Goal: Navigation & Orientation: Understand site structure

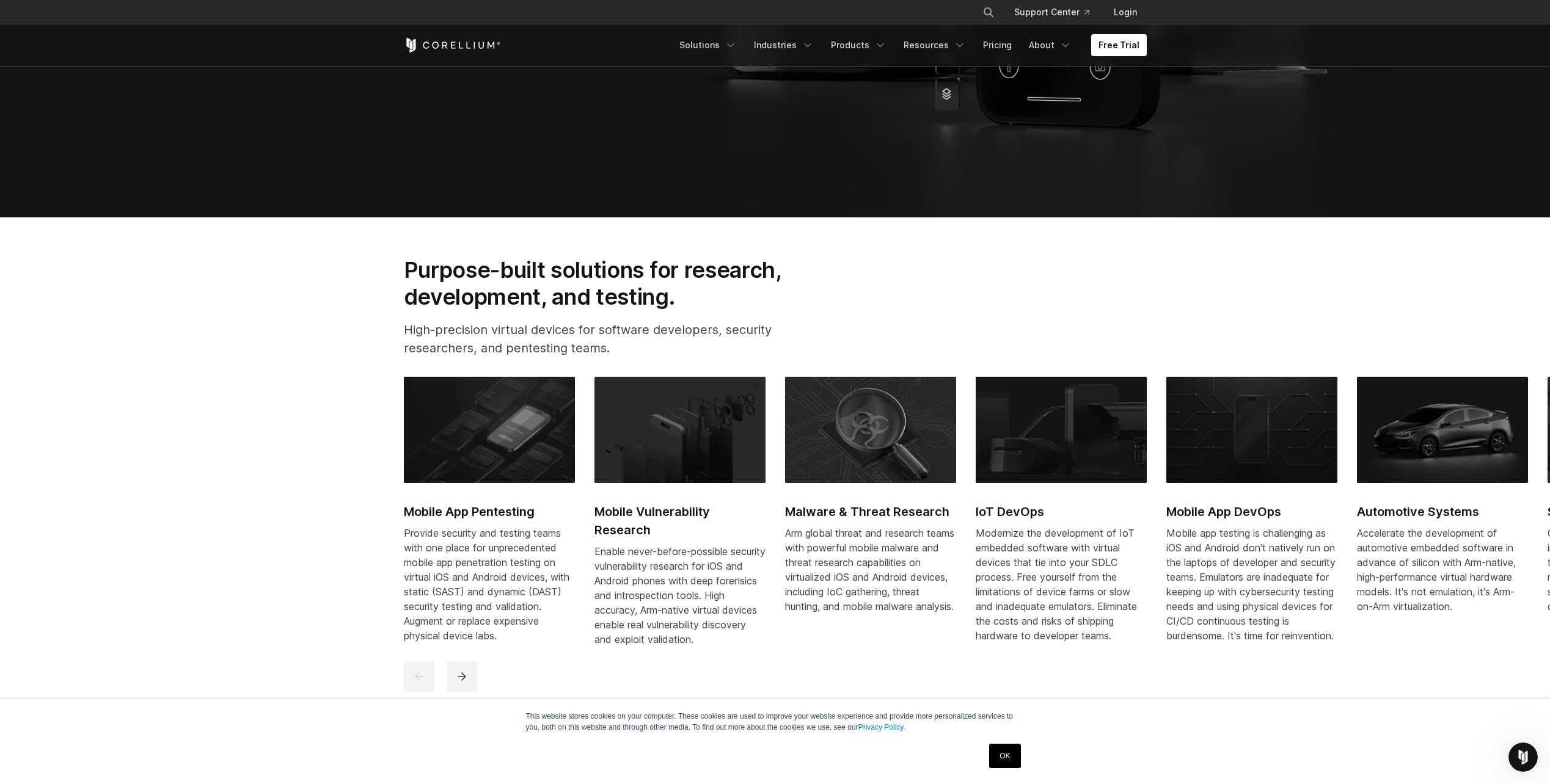
scroll to position [733, 0]
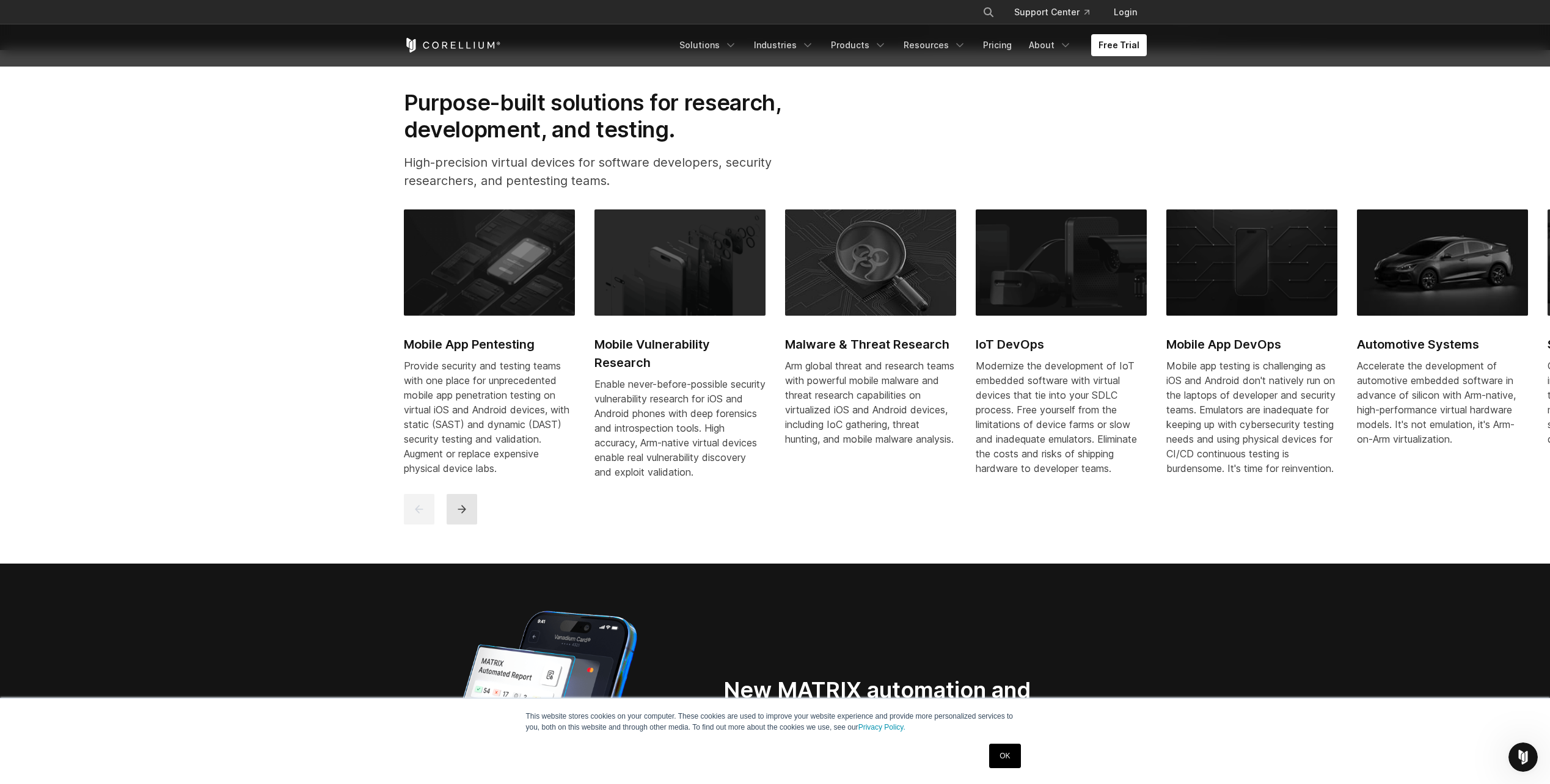
click at [464, 516] on icon "next" at bounding box center [462, 509] width 12 height 12
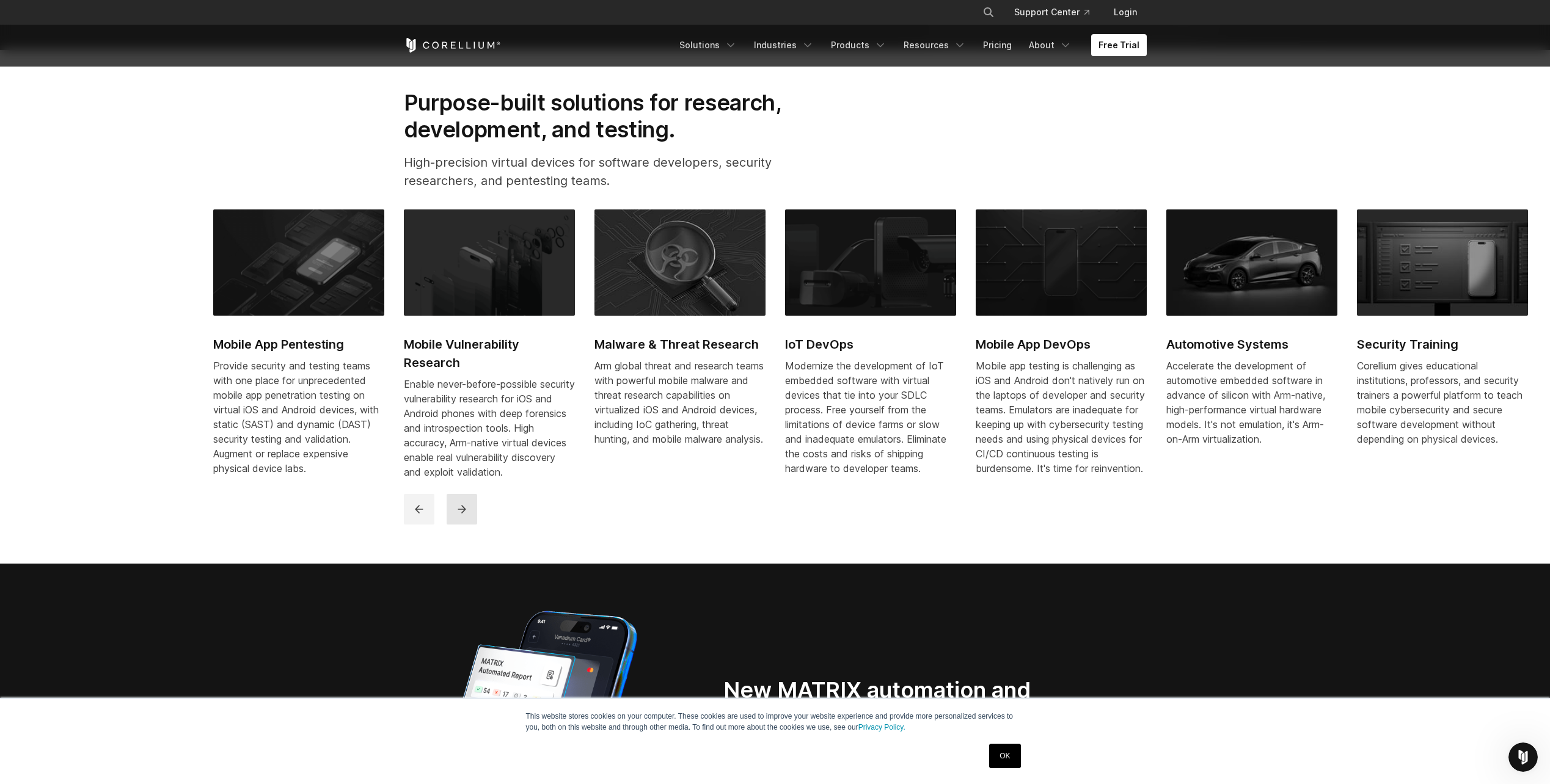
click at [450, 525] on button "next" at bounding box center [461, 509] width 31 height 31
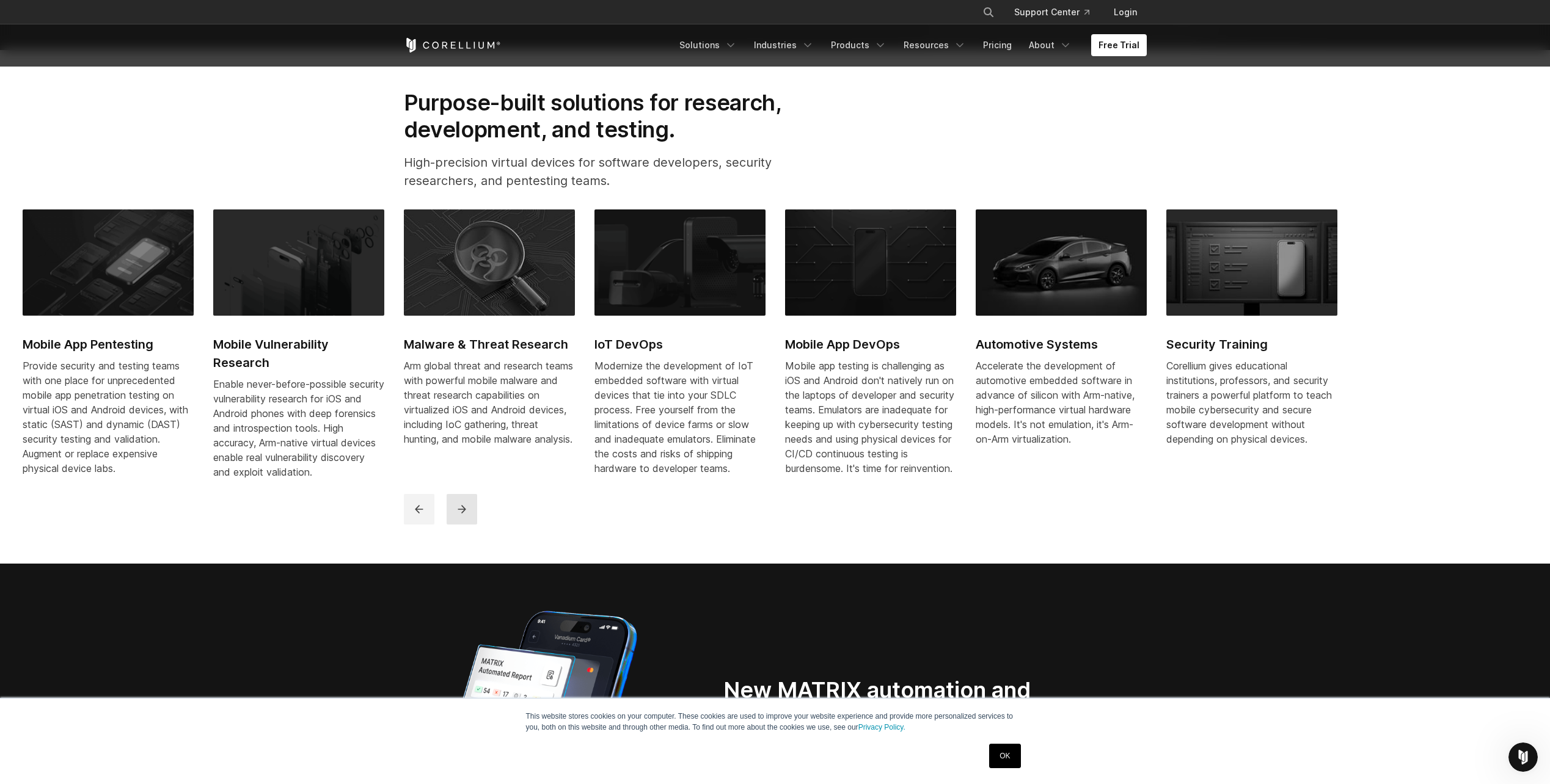
click at [451, 525] on button "next" at bounding box center [461, 509] width 31 height 31
click at [453, 525] on button "next" at bounding box center [461, 509] width 31 height 31
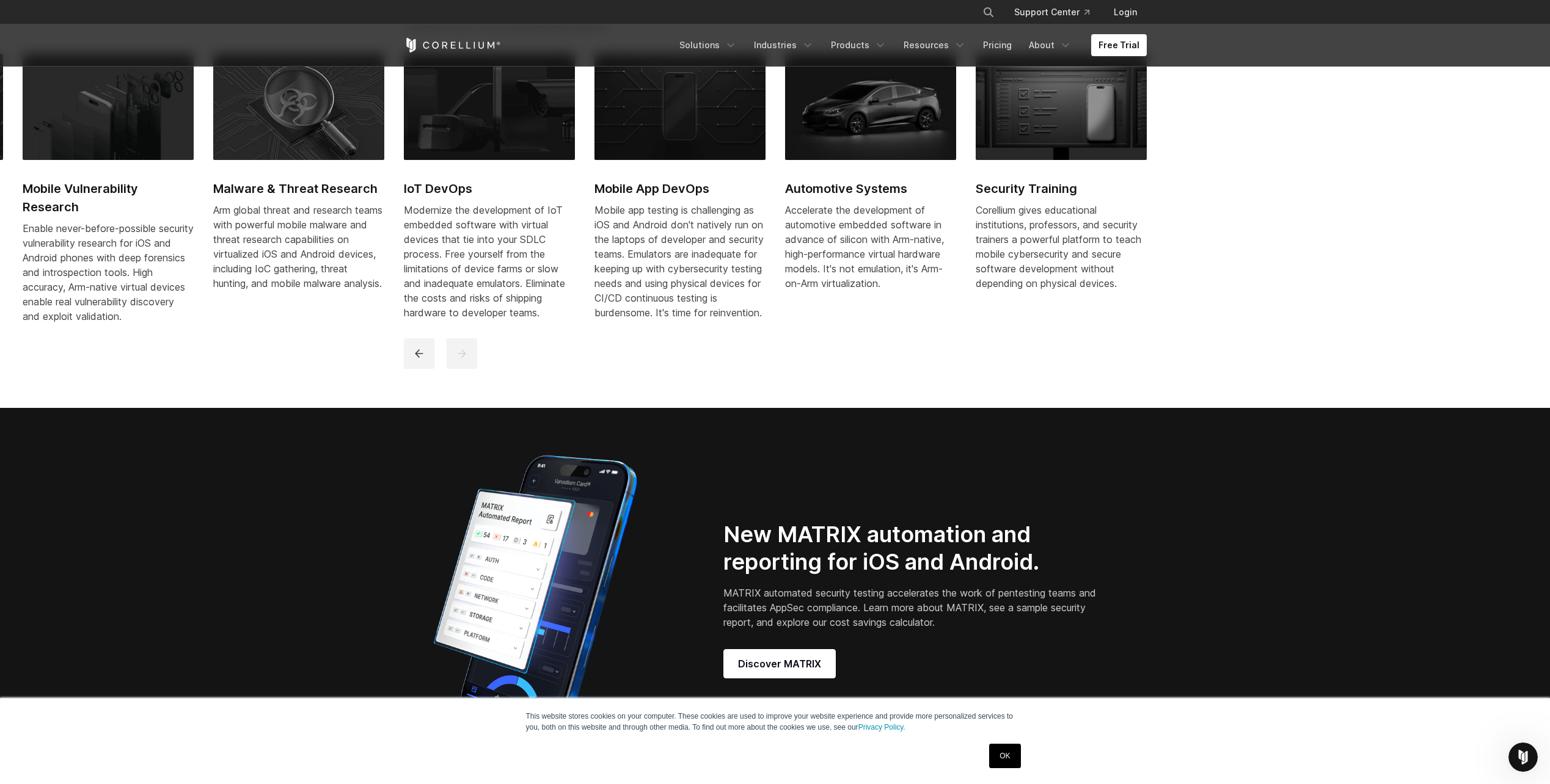
scroll to position [611, 0]
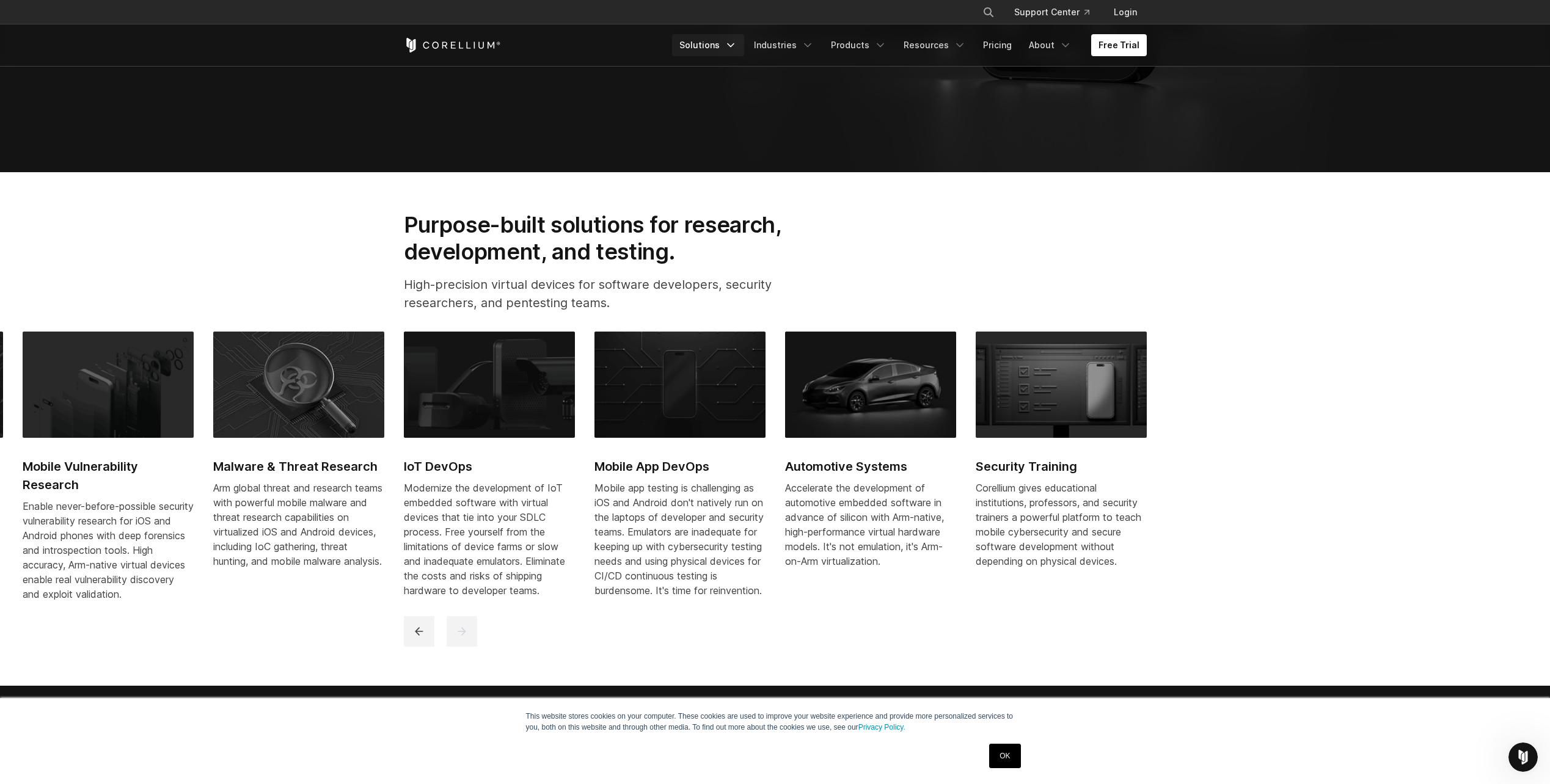
click at [731, 43] on link "Solutions" at bounding box center [708, 45] width 72 height 22
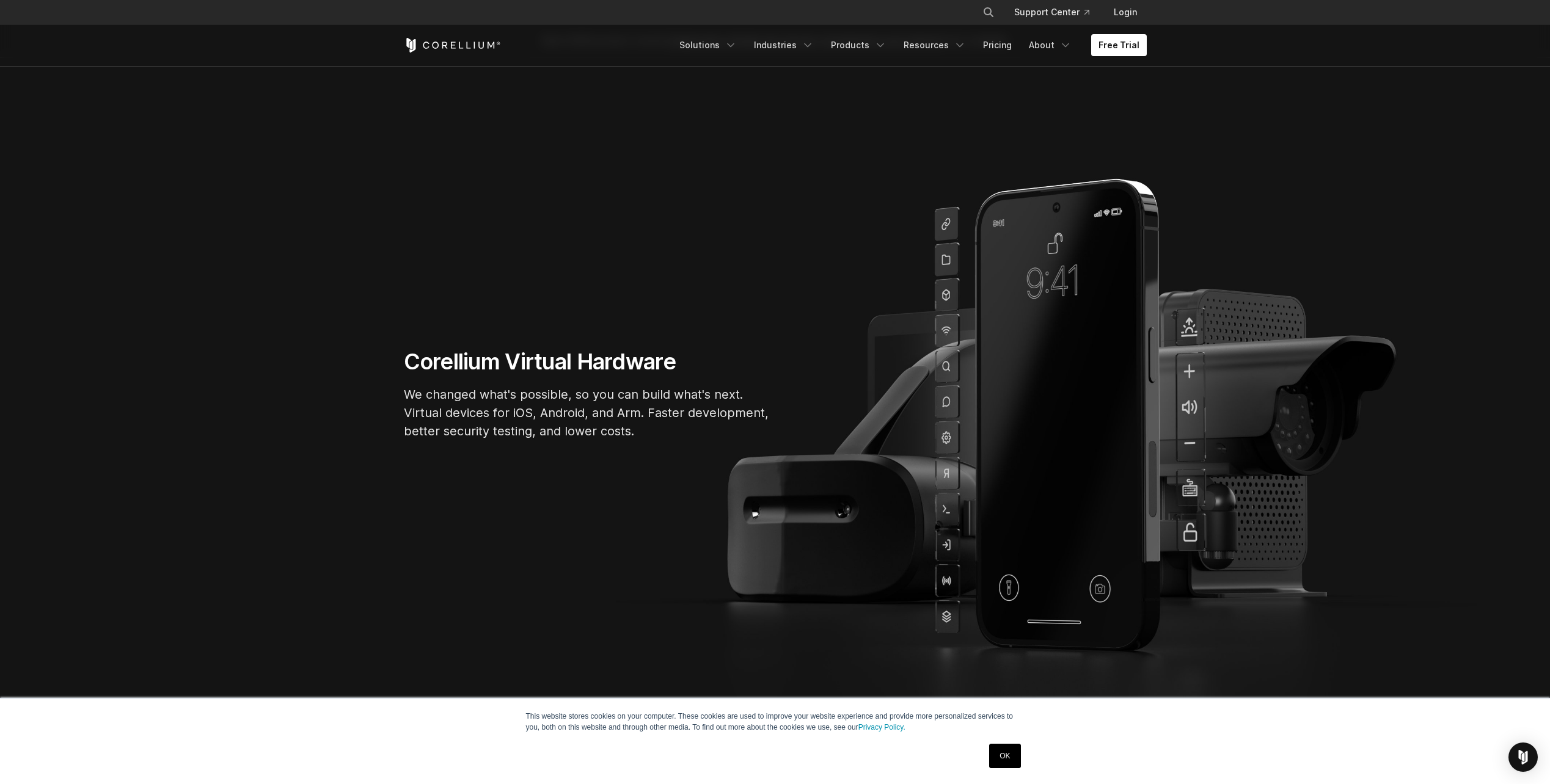
scroll to position [61, 0]
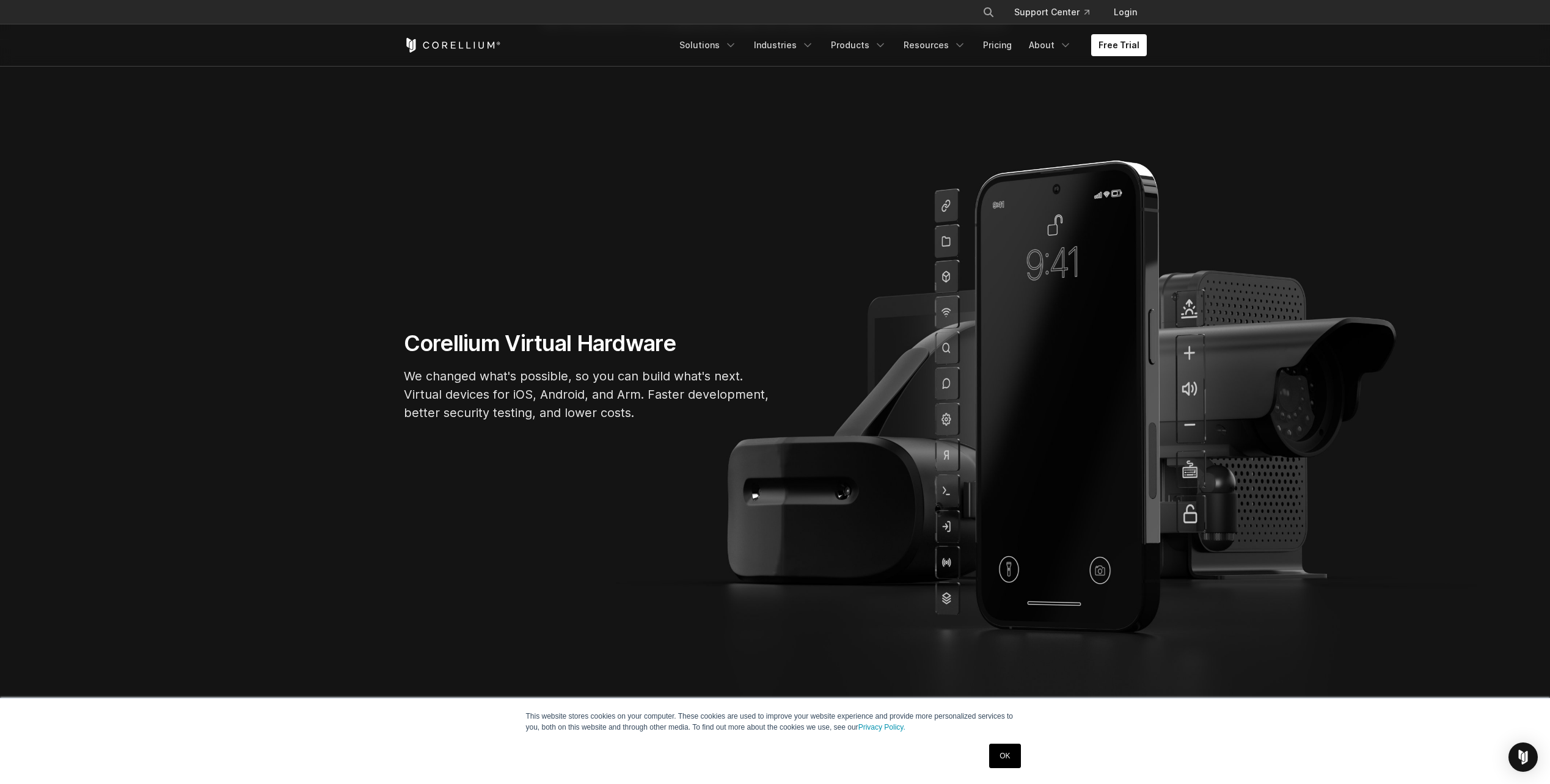
click at [511, 392] on p "We changed what's possible, so you can build what's next. Virtual devices for i…" at bounding box center [587, 394] width 366 height 55
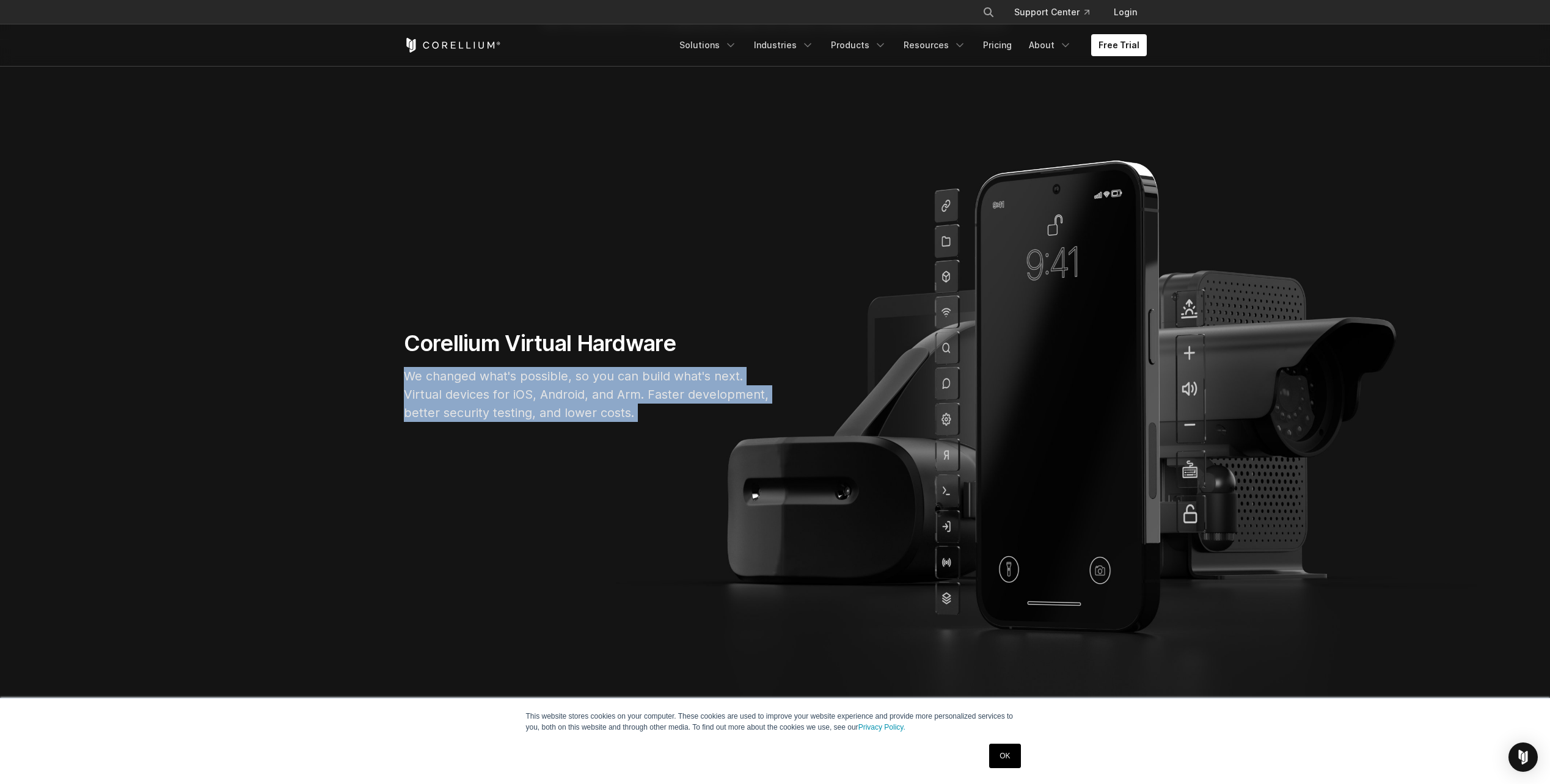
click at [511, 392] on p "We changed what's possible, so you can build what's next. Virtual devices for i…" at bounding box center [587, 394] width 366 height 55
drag, startPoint x: 511, startPoint y: 392, endPoint x: 484, endPoint y: 394, distance: 27.6
click at [484, 394] on p "We changed what's possible, so you can build what's next. Virtual devices for i…" at bounding box center [587, 394] width 366 height 55
drag, startPoint x: 484, startPoint y: 394, endPoint x: 458, endPoint y: 398, distance: 25.9
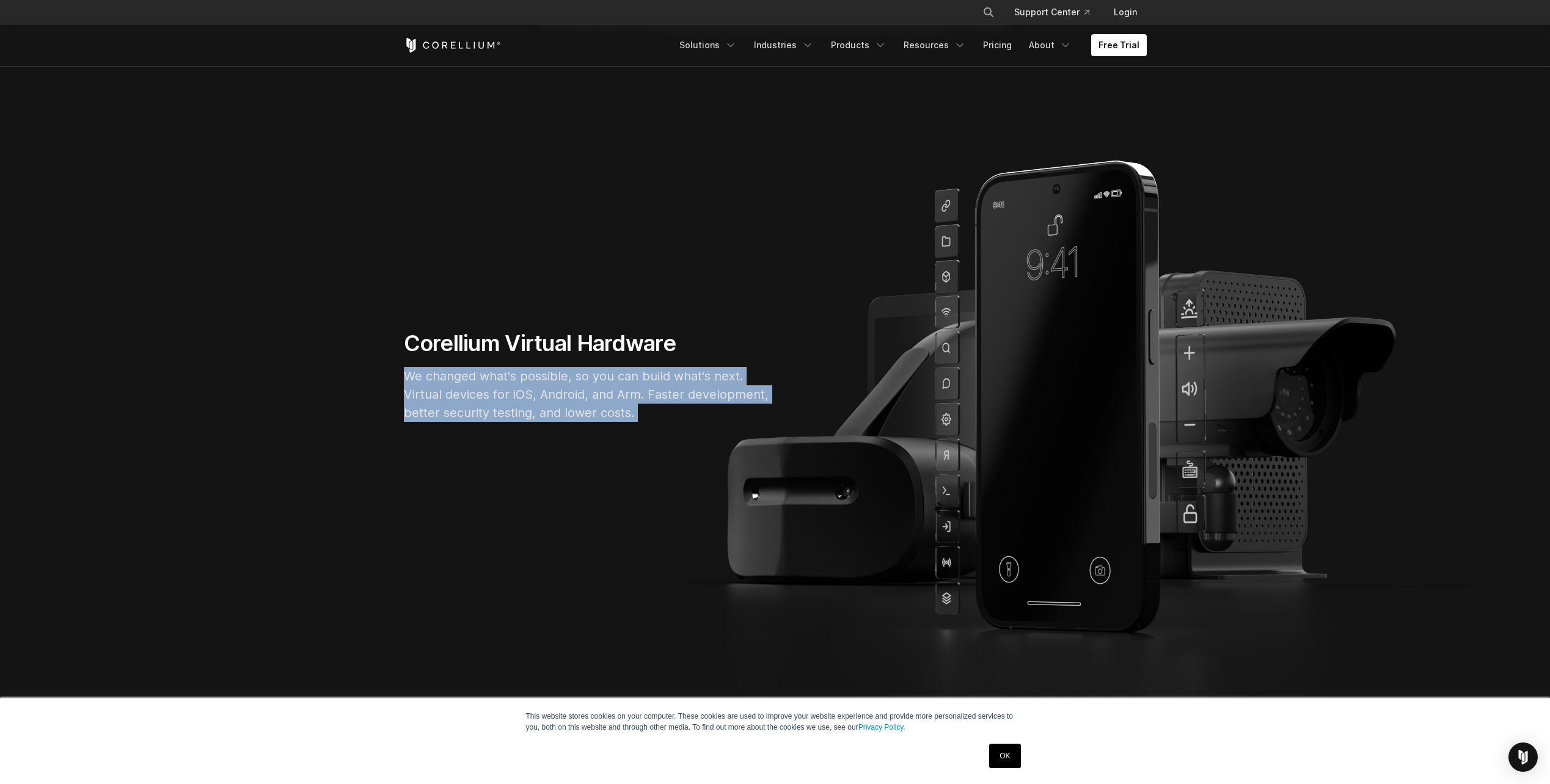
click at [459, 398] on p "We changed what's possible, so you can build what's next. Virtual devices for i…" at bounding box center [587, 394] width 366 height 55
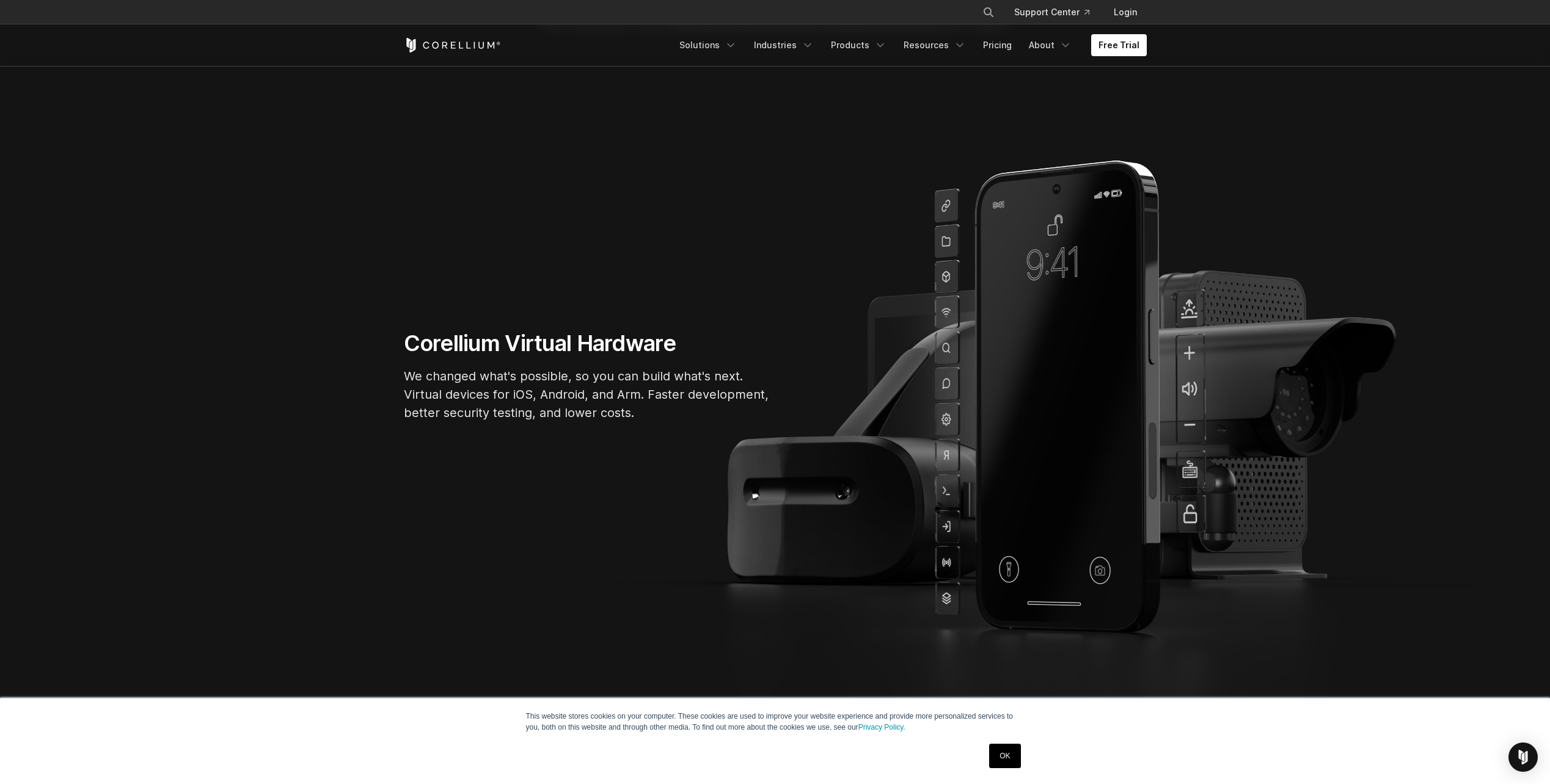
click at [444, 359] on div "Corellium Virtual Hardware We changed what's possible, so you can build what's …" at bounding box center [587, 381] width 391 height 102
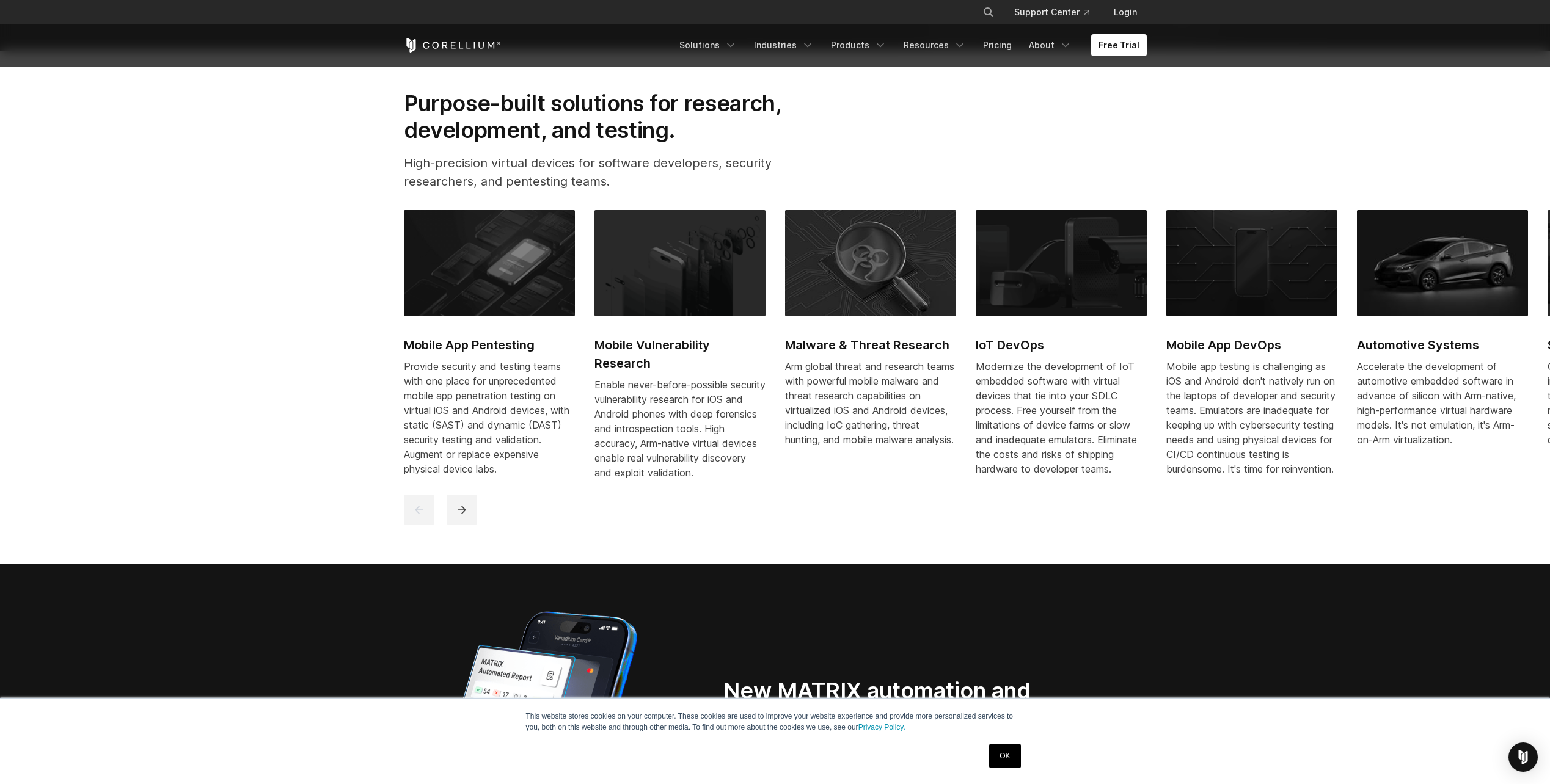
scroll to position [733, 0]
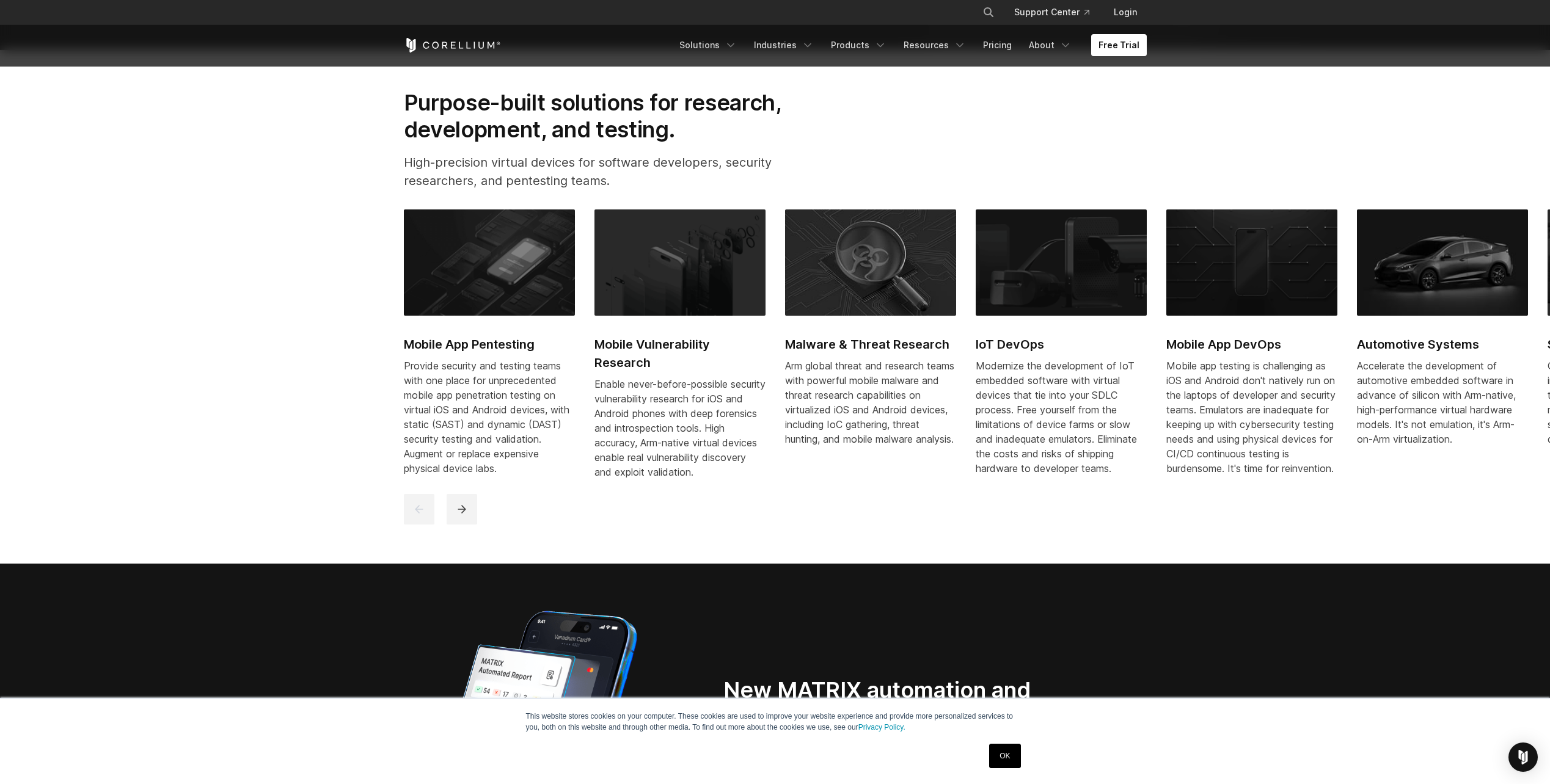
click at [482, 511] on div at bounding box center [776, 509] width 745 height 31
click at [465, 516] on icon "next" at bounding box center [462, 509] width 12 height 12
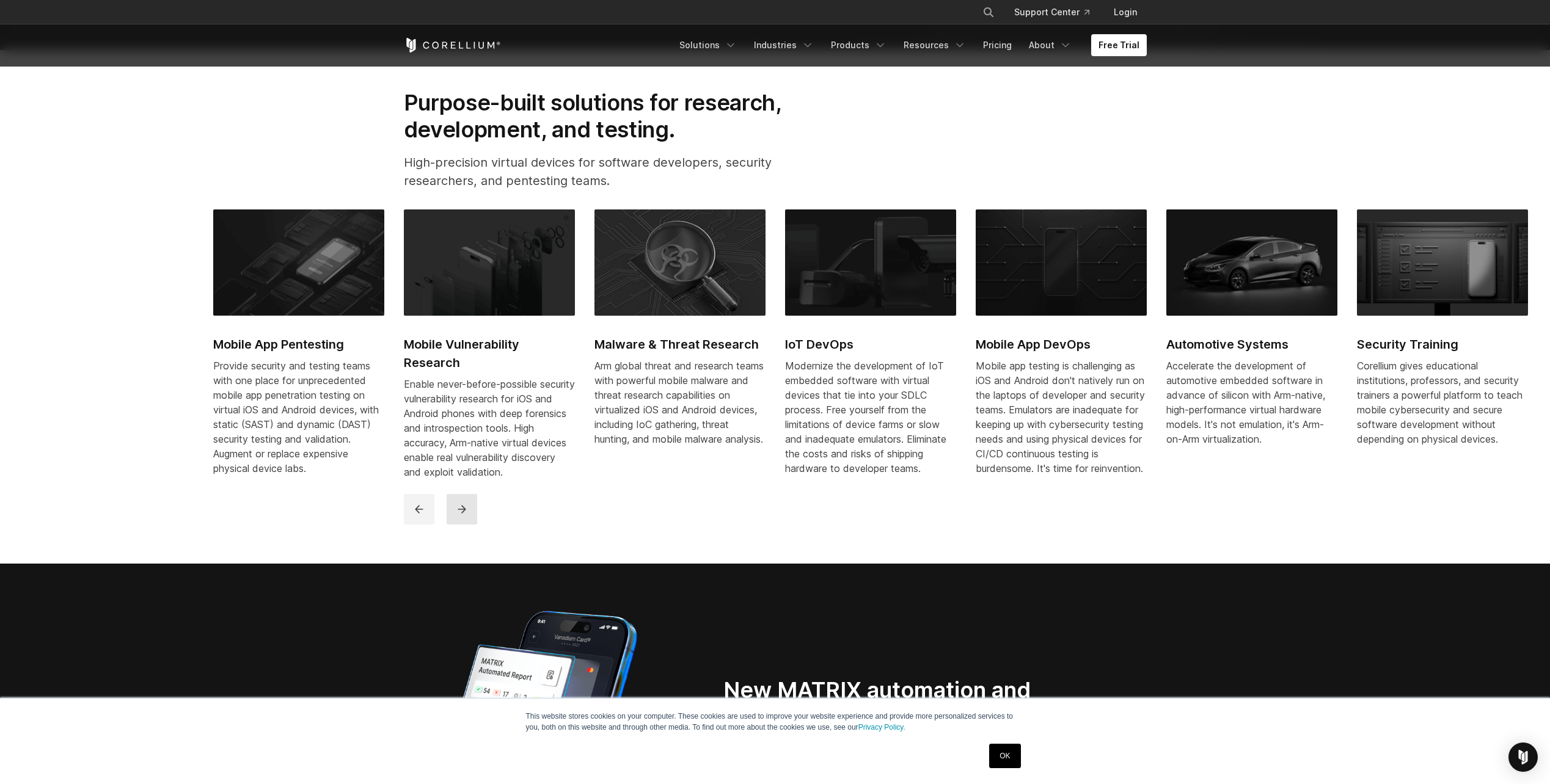
click at [465, 516] on icon "next" at bounding box center [462, 509] width 12 height 12
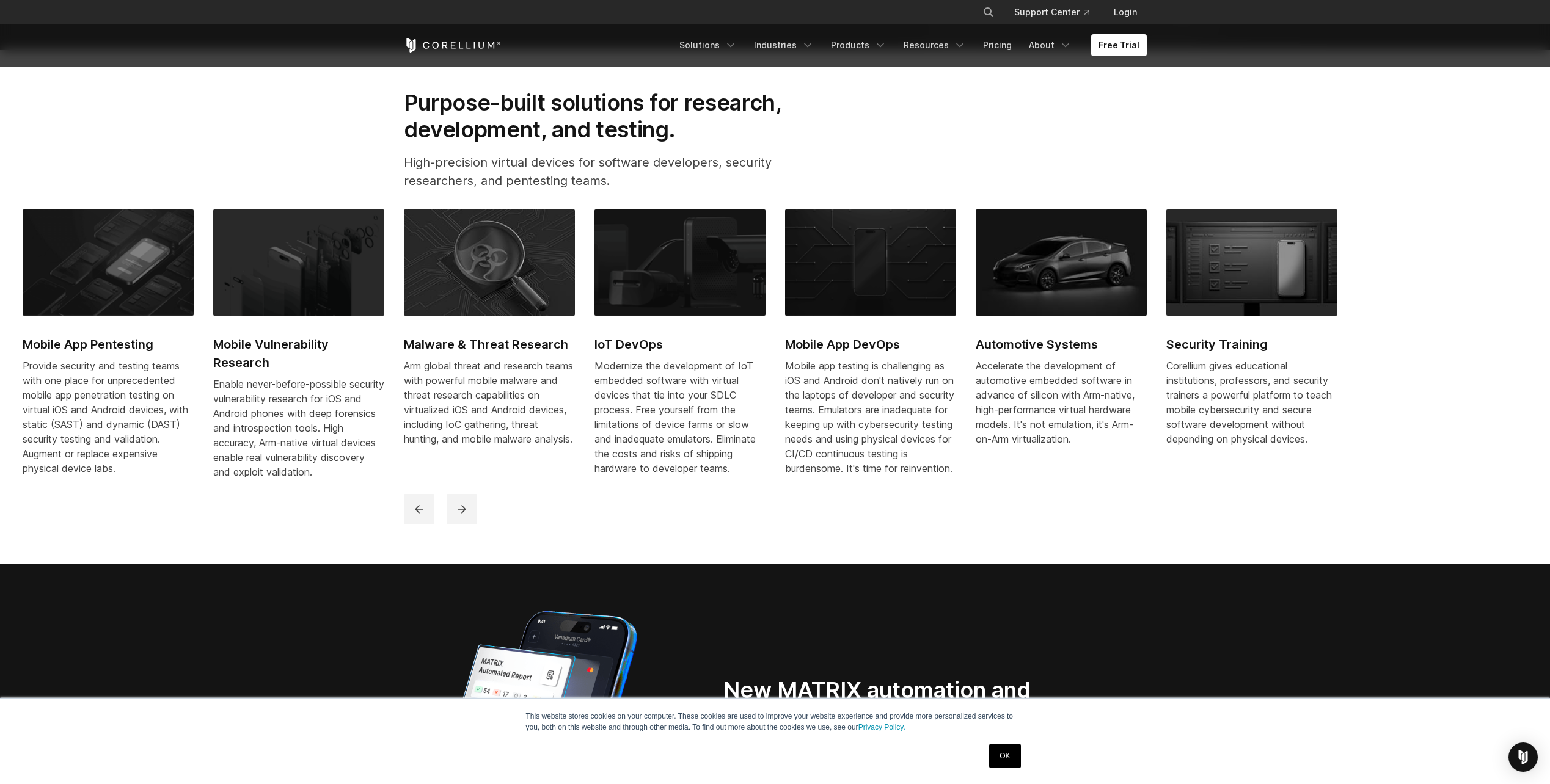
click at [123, 525] on section "Purpose-built solutions for research, development, and testing. High-precision …" at bounding box center [775, 307] width 1550 height 514
click at [608, 563] on section "Purpose-built solutions for research, development, and testing. High-precision …" at bounding box center [775, 307] width 1550 height 514
